Goal: Check status

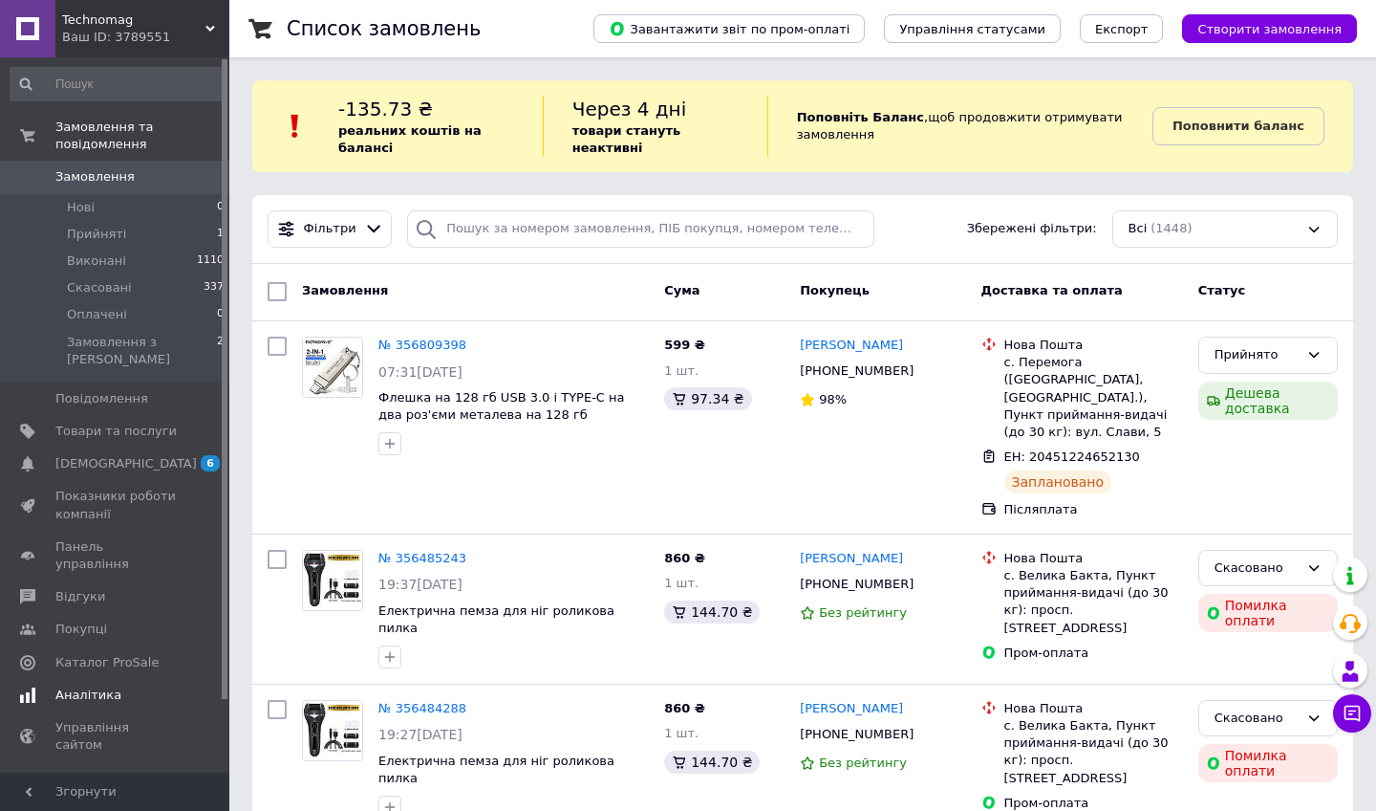
click at [87, 686] on span "Аналітика" at bounding box center [88, 694] width 66 height 17
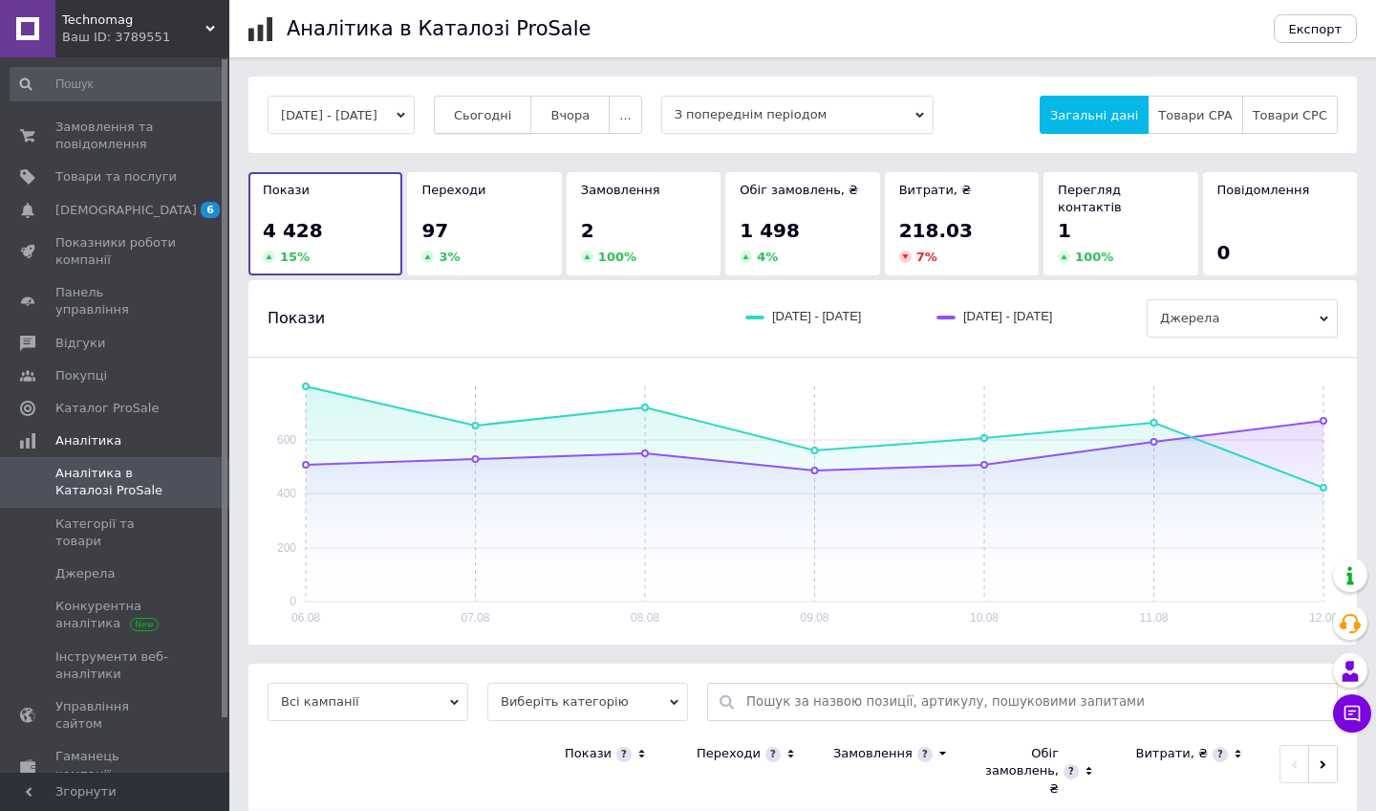
click at [512, 119] on span "Сьогодні" at bounding box center [483, 115] width 58 height 14
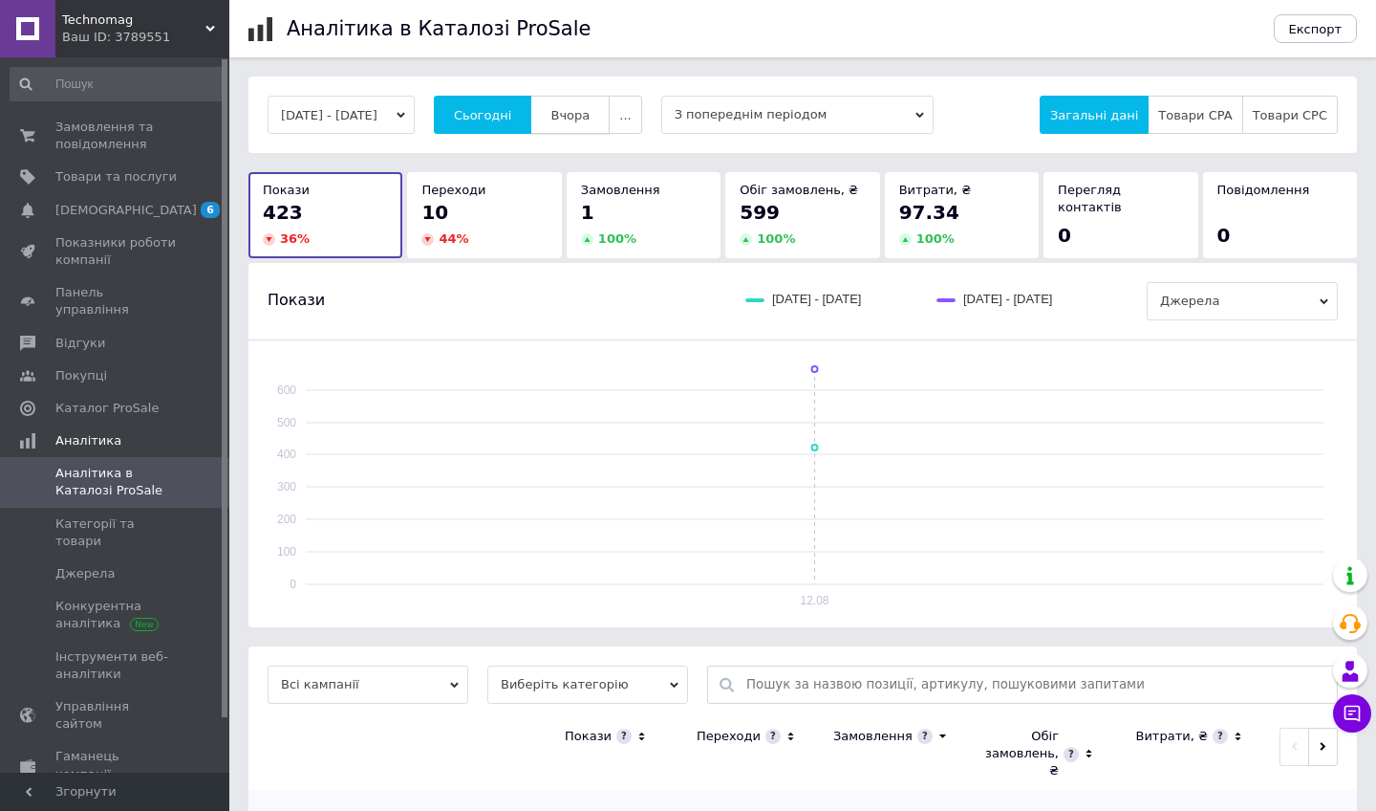
click at [590, 113] on span "Вчора" at bounding box center [570, 115] width 39 height 14
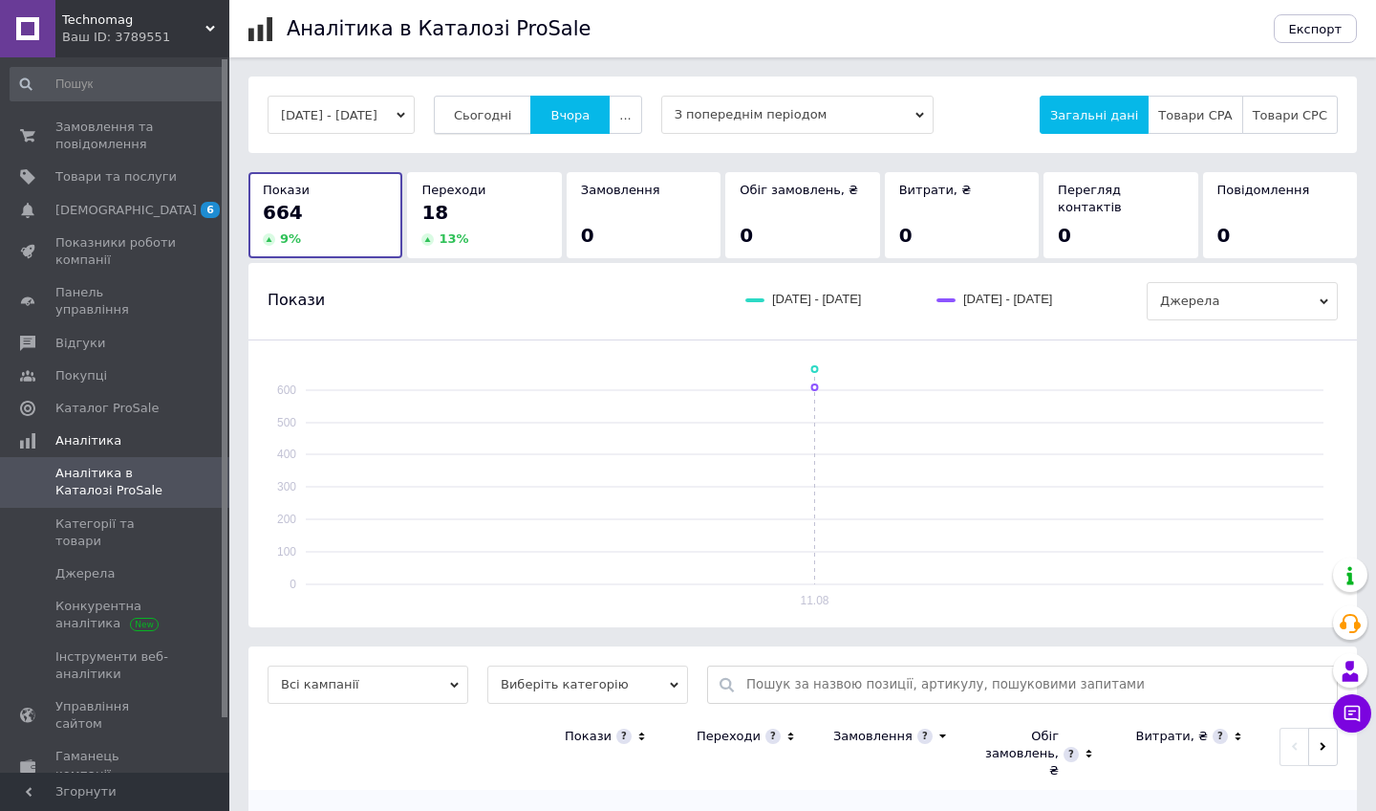
click at [512, 120] on span "Сьогодні" at bounding box center [483, 115] width 58 height 14
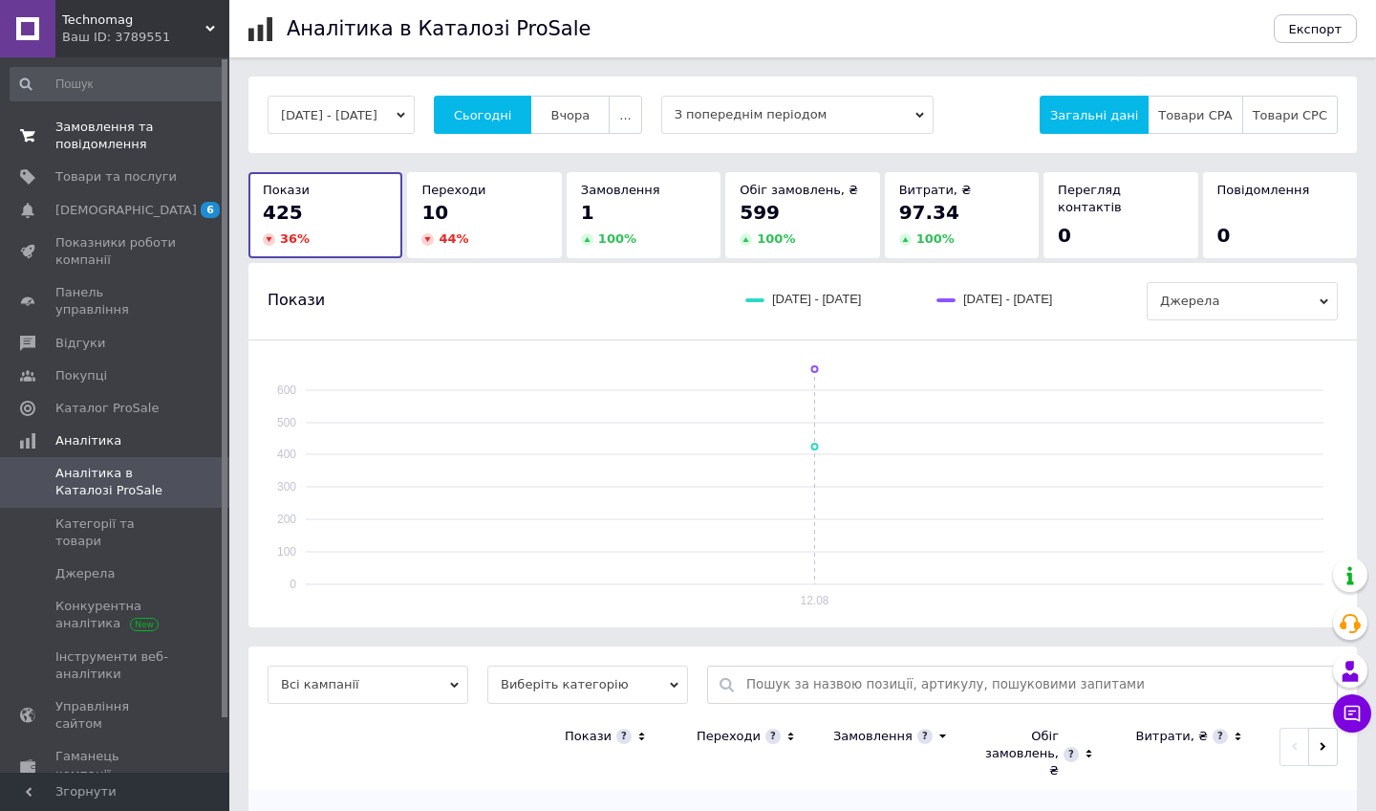
click at [103, 143] on span "Замовлення та повідомлення" at bounding box center [115, 136] width 121 height 34
